Goal: Task Accomplishment & Management: Use online tool/utility

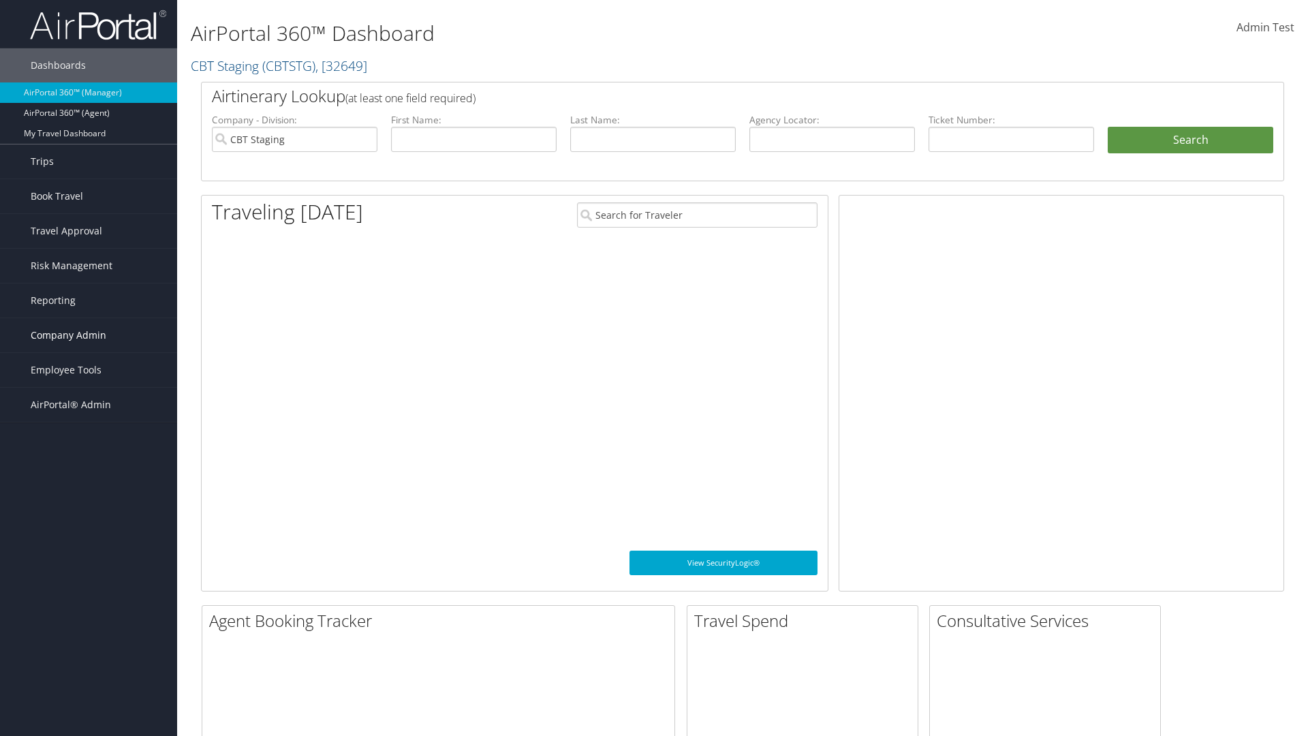
click at [89, 335] on span "Company Admin" at bounding box center [69, 335] width 76 height 34
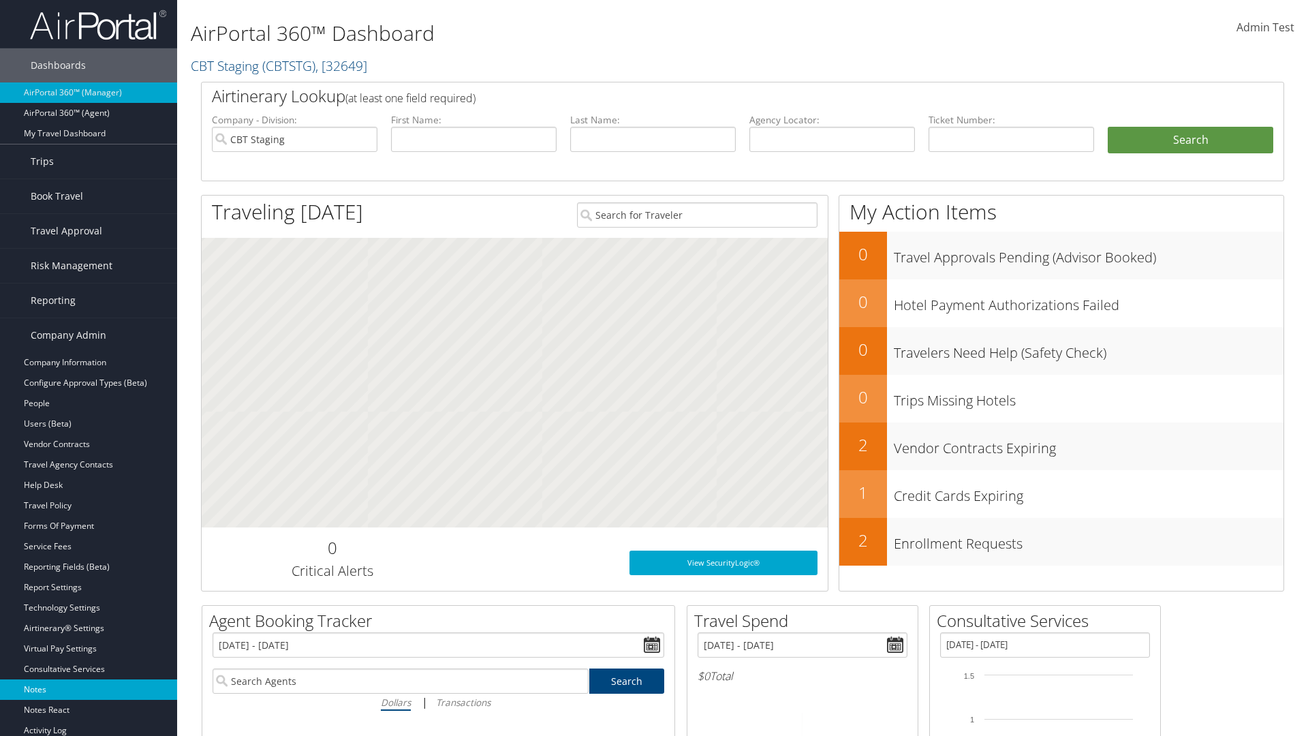
click at [89, 690] on link "Notes" at bounding box center [88, 689] width 177 height 20
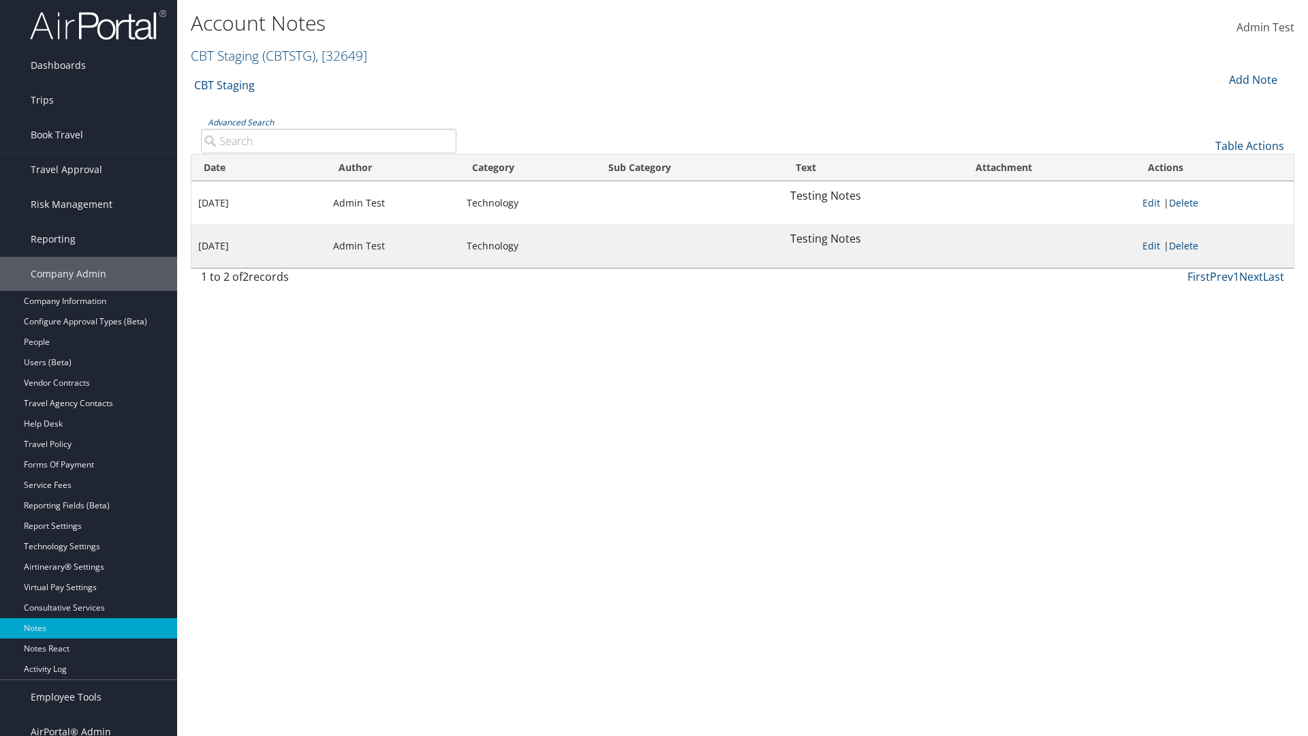
click at [1252, 79] on div "Add Note" at bounding box center [1252, 80] width 65 height 16
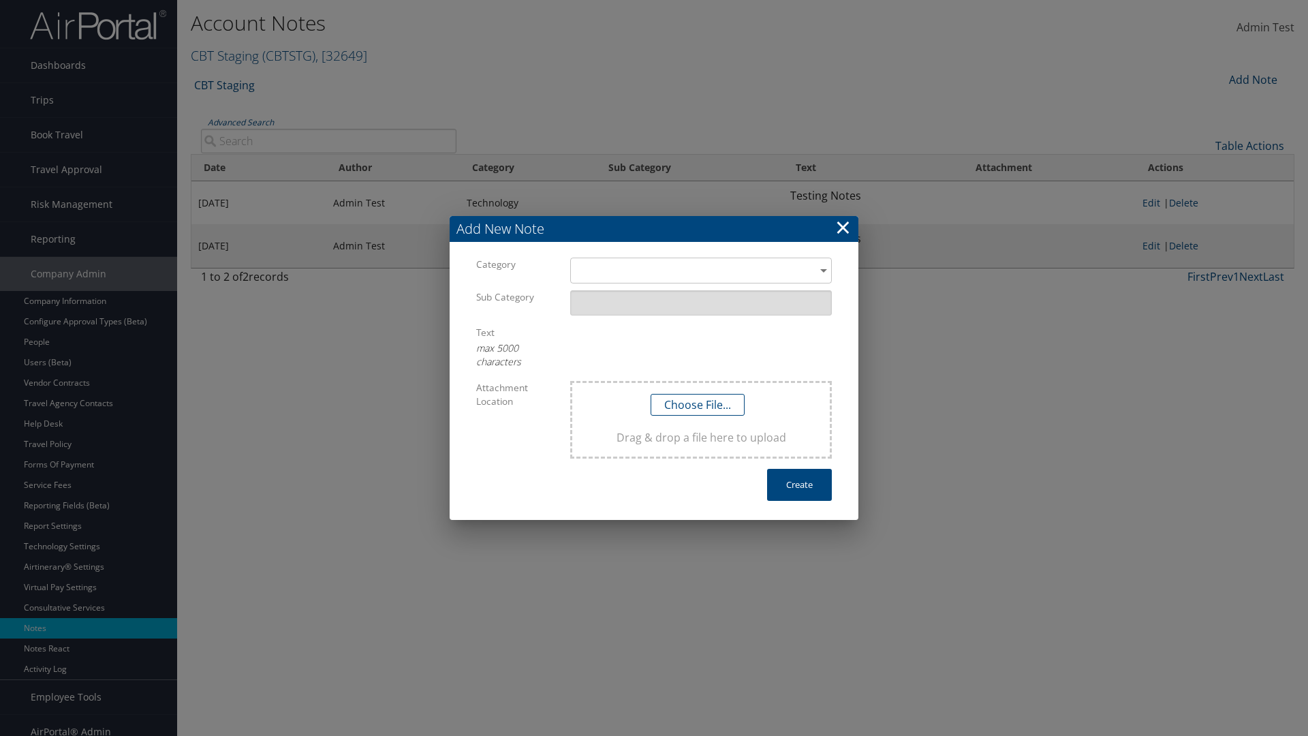
click at [654, 229] on h3 "Add New Note" at bounding box center [654, 229] width 409 height 26
click at [701, 271] on div "​" at bounding box center [701, 270] width 262 height 25
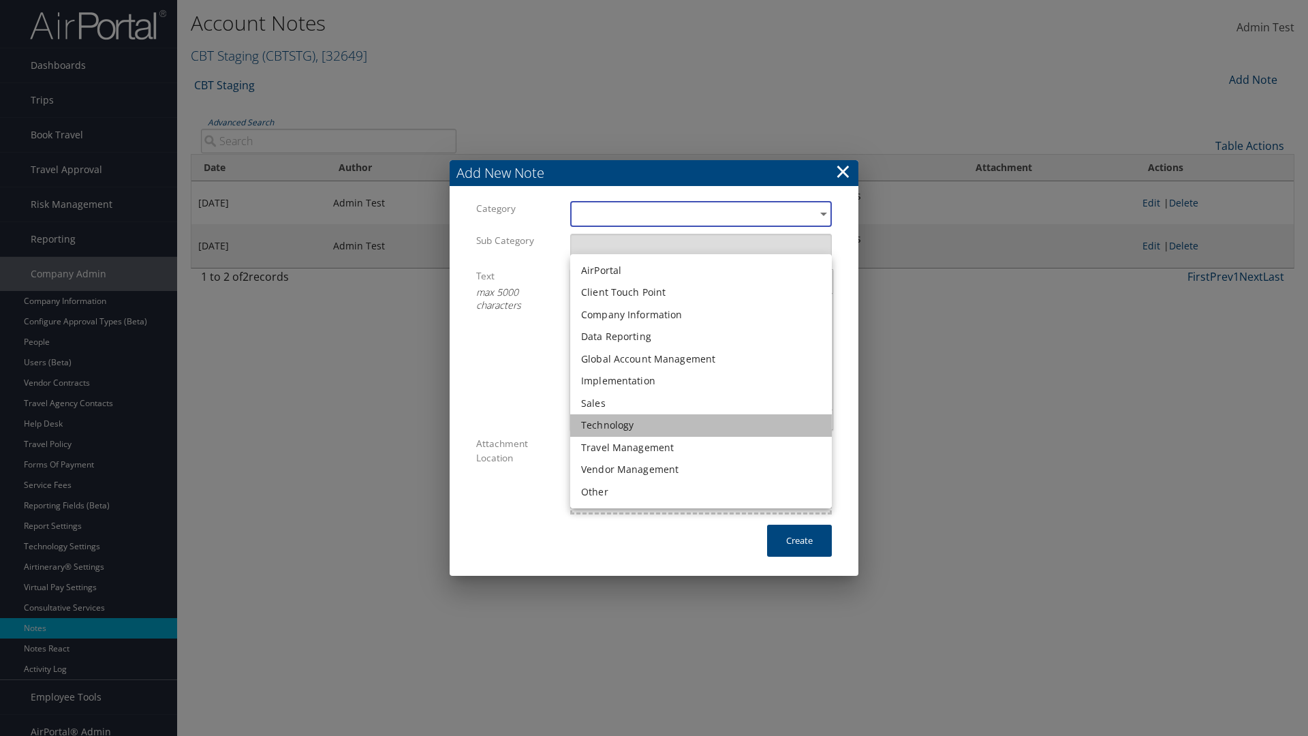
click at [701, 425] on li "Technology" at bounding box center [701, 425] width 262 height 22
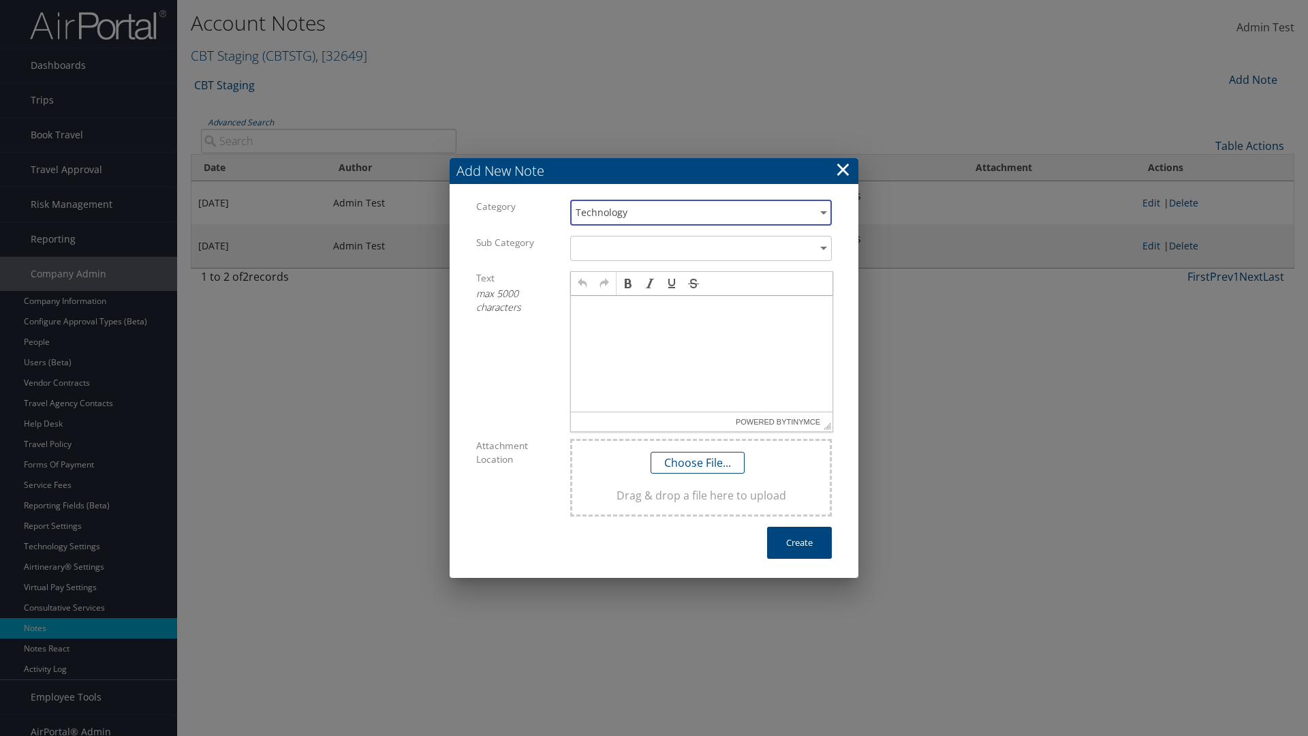
click at [702, 308] on p at bounding box center [701, 308] width 251 height 11
click at [799, 542] on button "Create" at bounding box center [799, 543] width 65 height 32
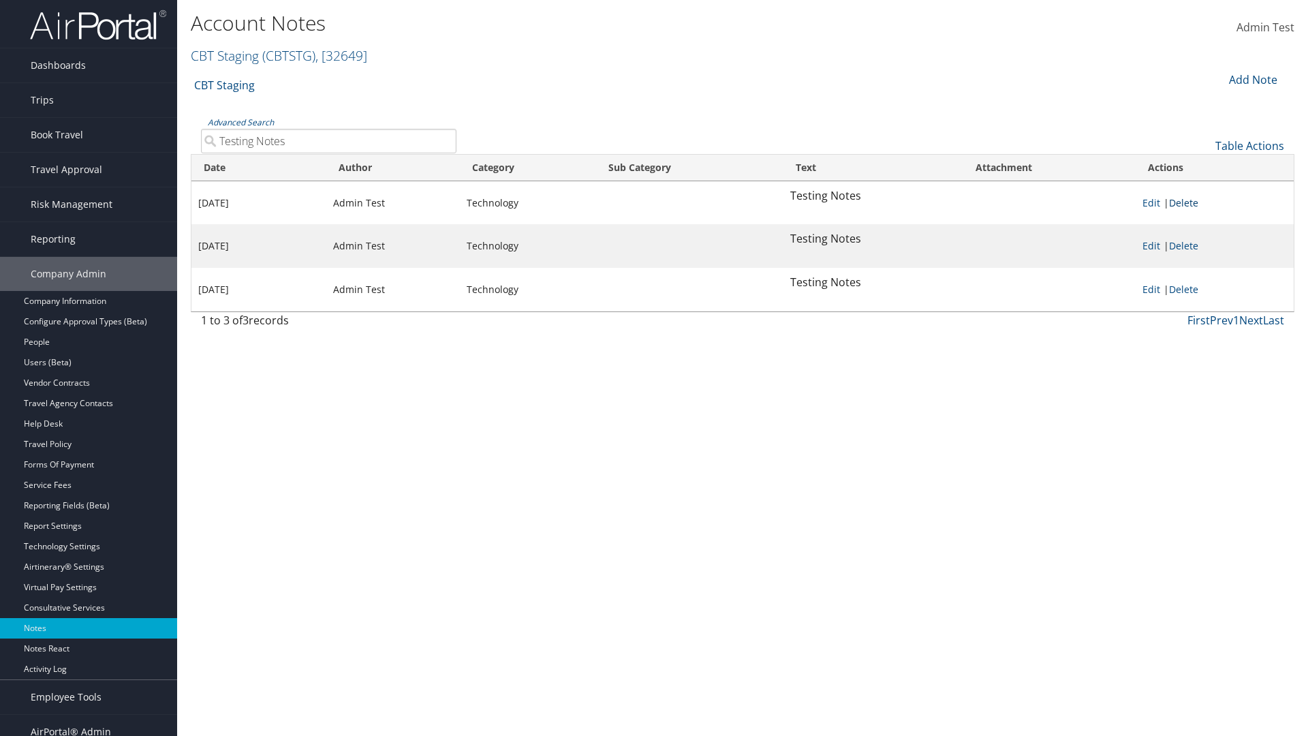
type input "Testing Notes"
click at [1186, 202] on link "Delete" at bounding box center [1183, 202] width 29 height 13
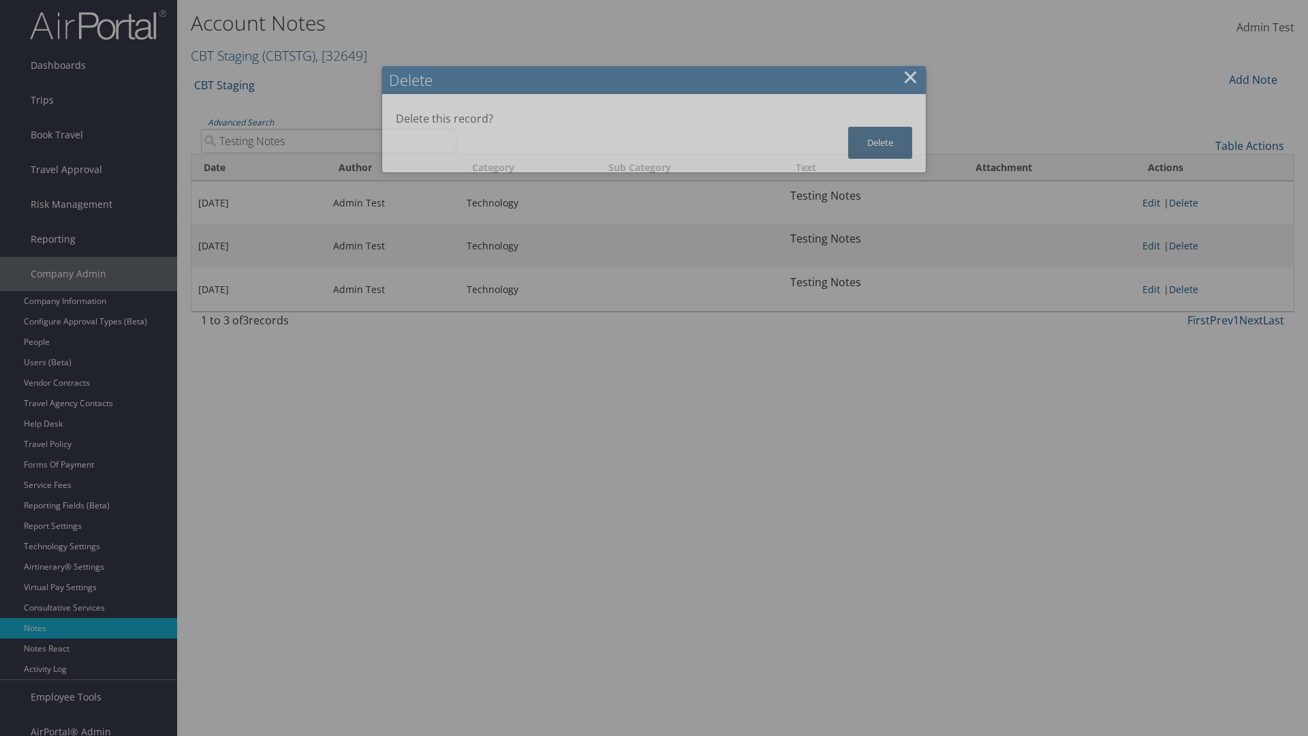
click at [880, 142] on button "Delete" at bounding box center [880, 143] width 64 height 32
